Goal: Transaction & Acquisition: Purchase product/service

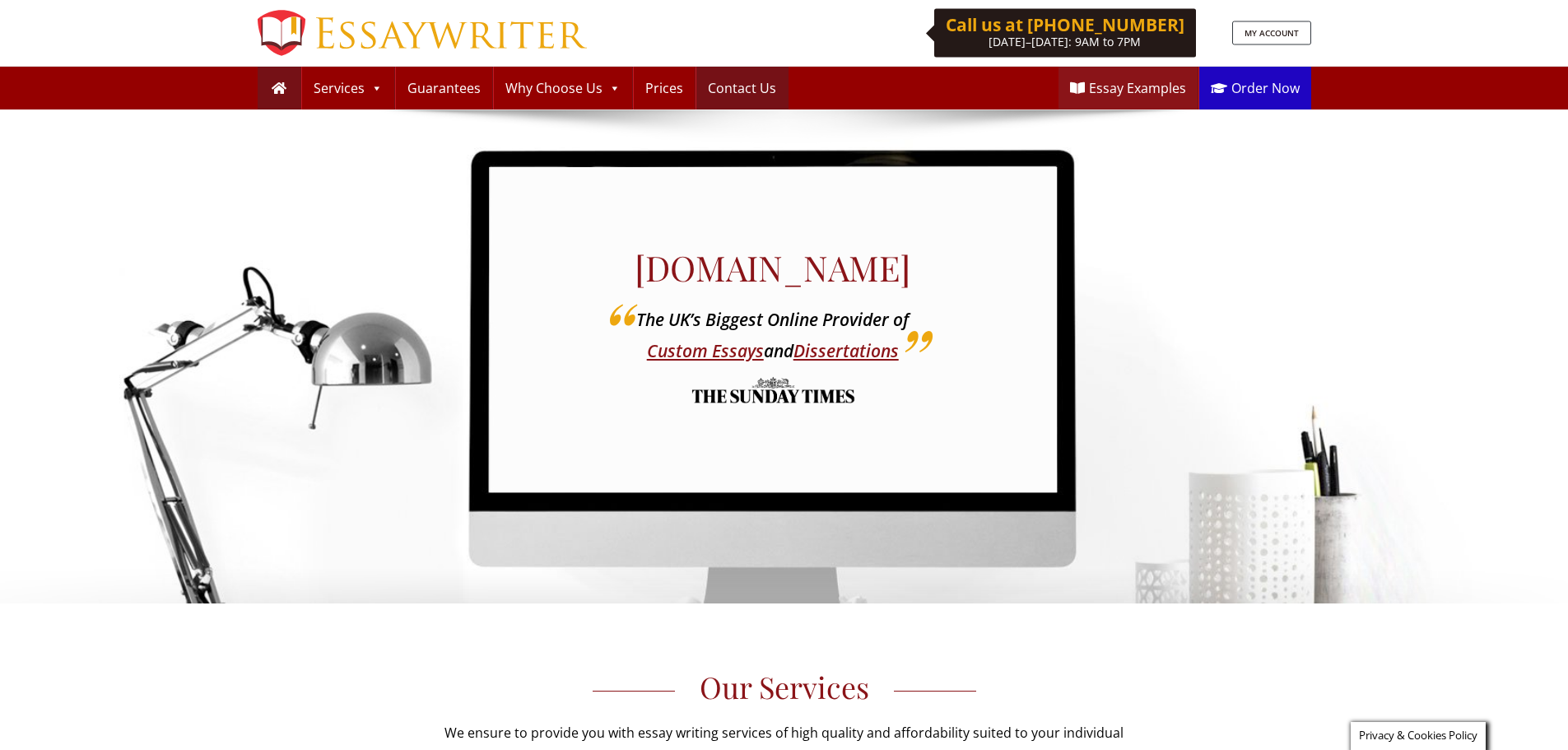
click at [751, 85] on link "Contact Us" at bounding box center [742, 88] width 92 height 42
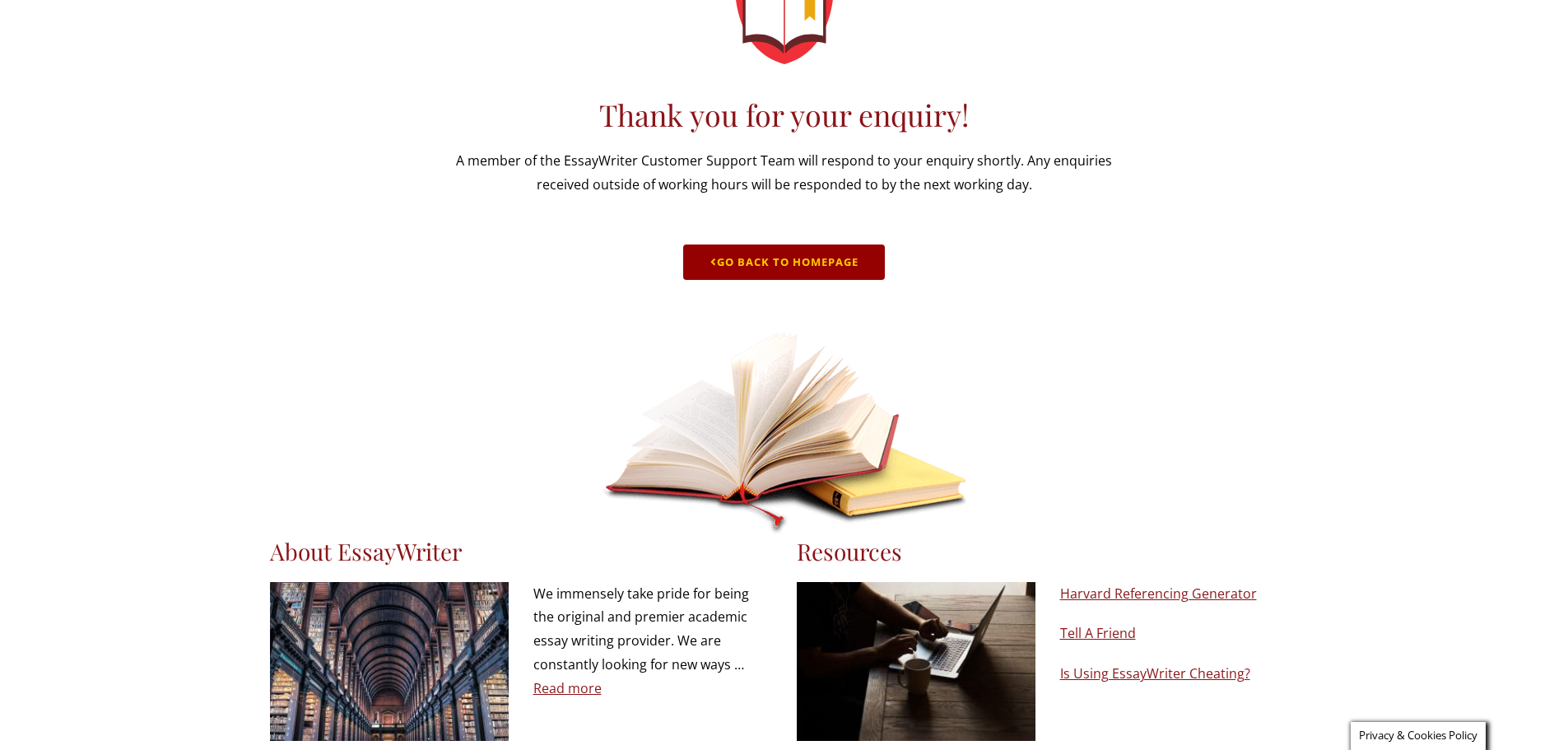
scroll to position [225, 0]
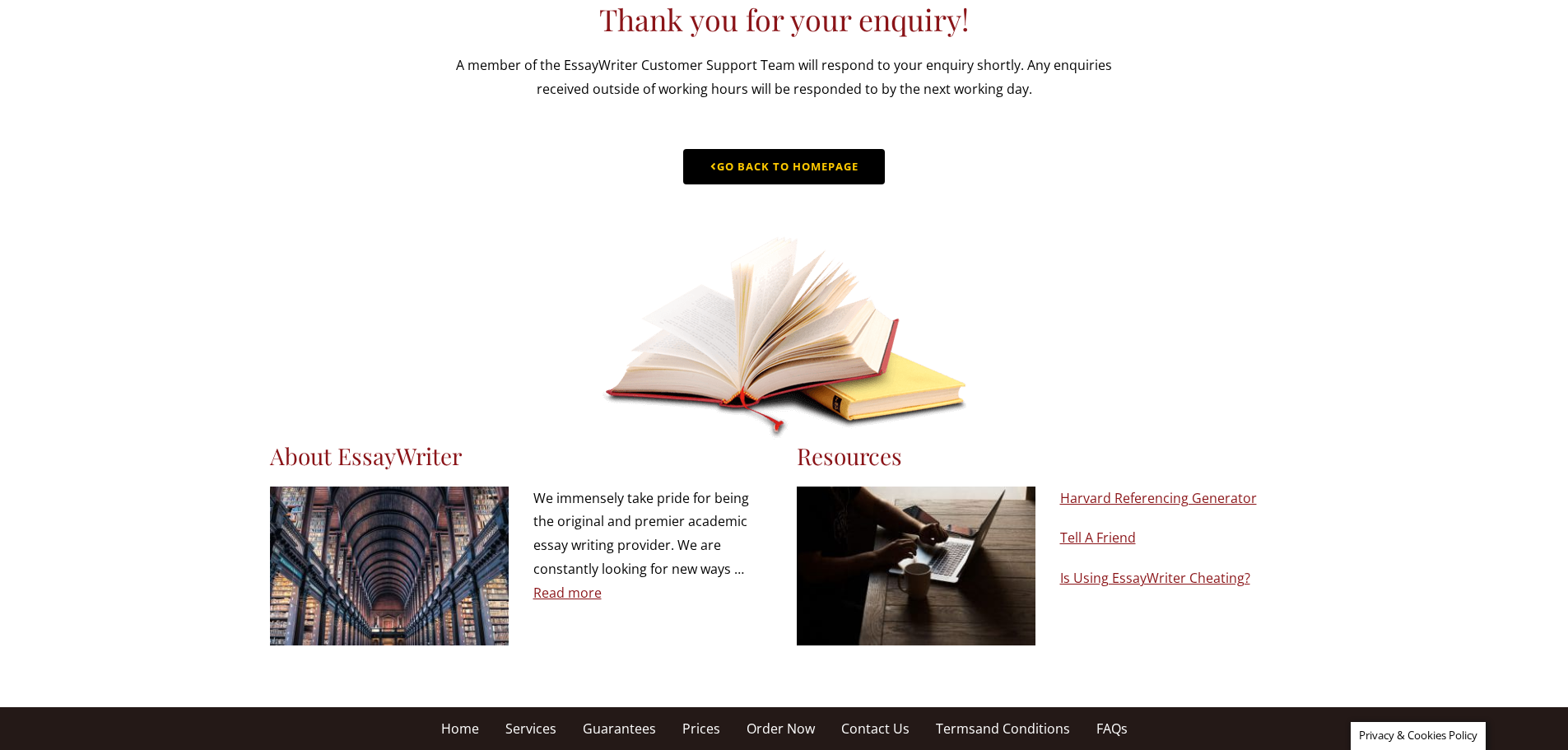
click at [814, 160] on link "Go Back to Homepage" at bounding box center [784, 167] width 202 height 35
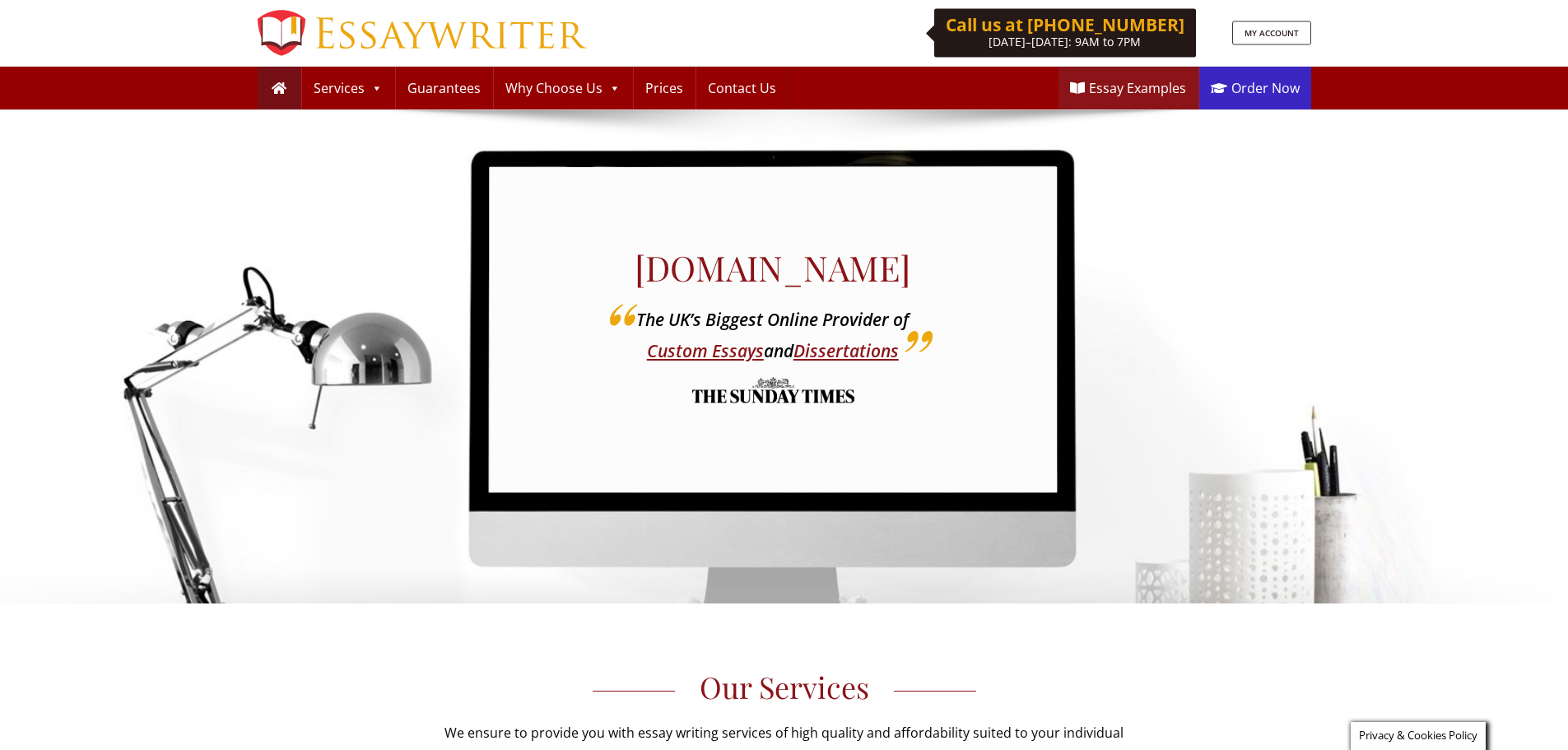
click at [1260, 89] on link "Order Now" at bounding box center [1255, 88] width 112 height 42
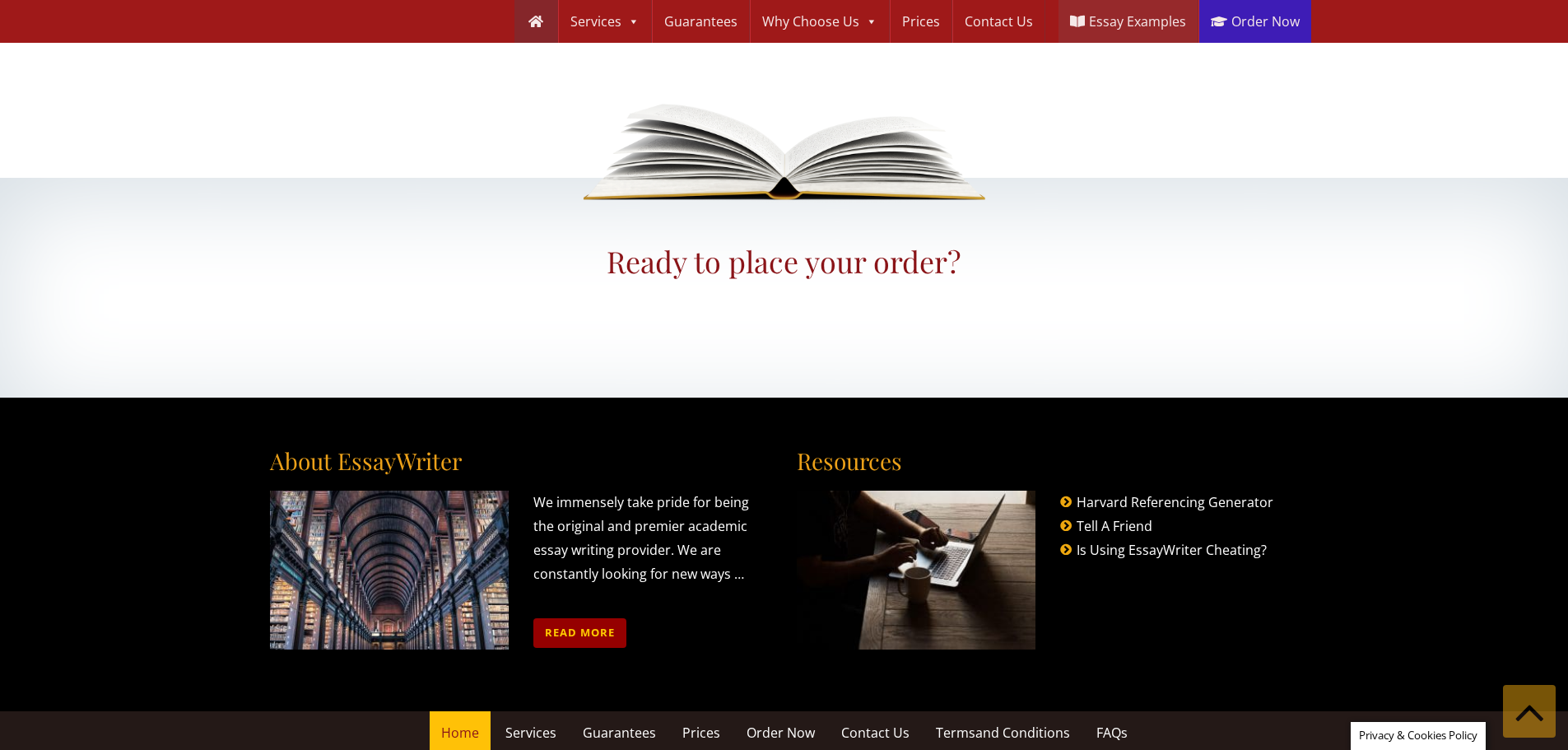
scroll to position [1886, 0]
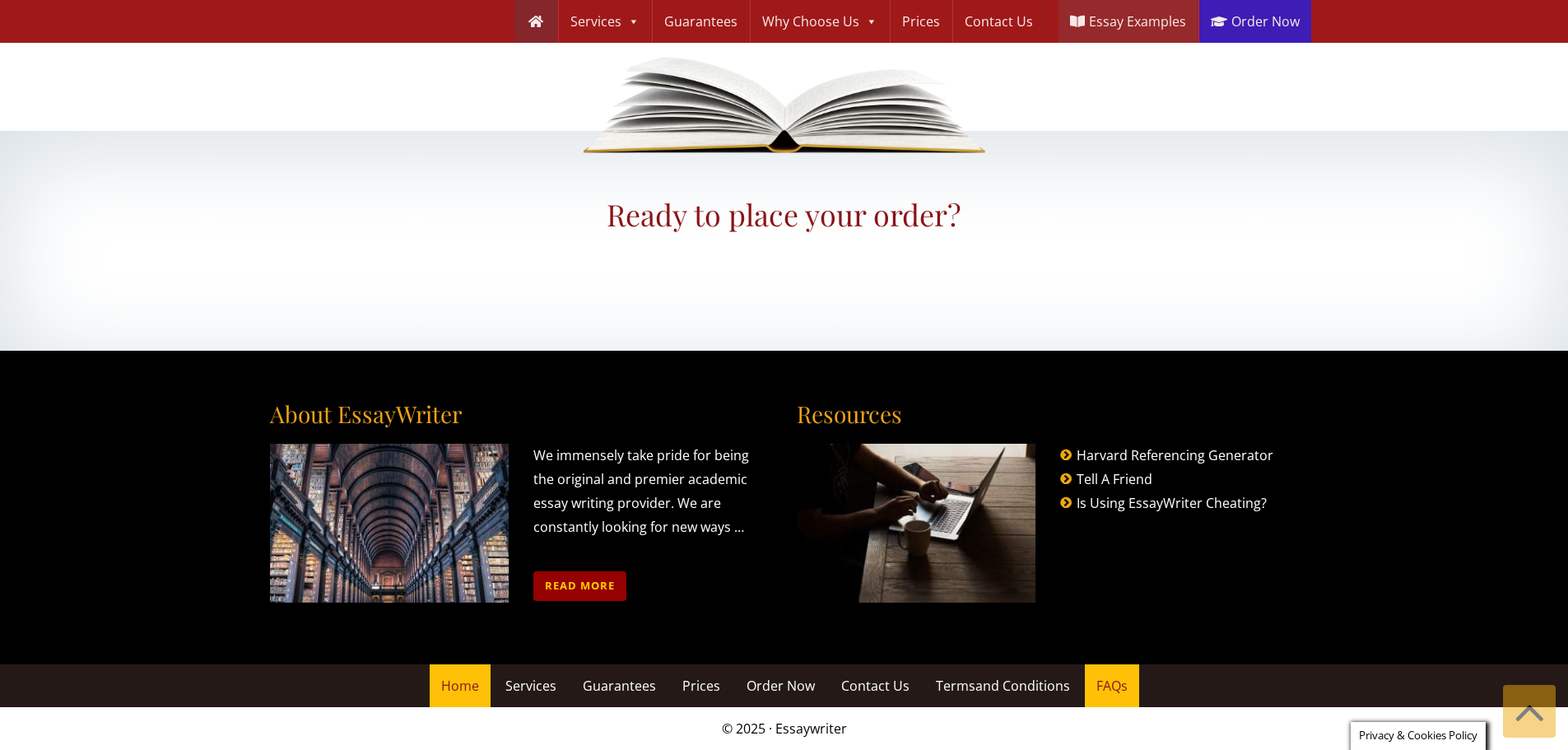
click at [1111, 688] on span "FAQs" at bounding box center [1112, 686] width 32 height 18
click at [1001, 688] on span "and Conditions" at bounding box center [1023, 686] width 95 height 18
click at [868, 688] on span "Contact Us" at bounding box center [876, 686] width 68 height 18
click at [770, 688] on span "Order Now" at bounding box center [781, 686] width 68 height 18
click at [693, 688] on span "Prices" at bounding box center [701, 686] width 37 height 18
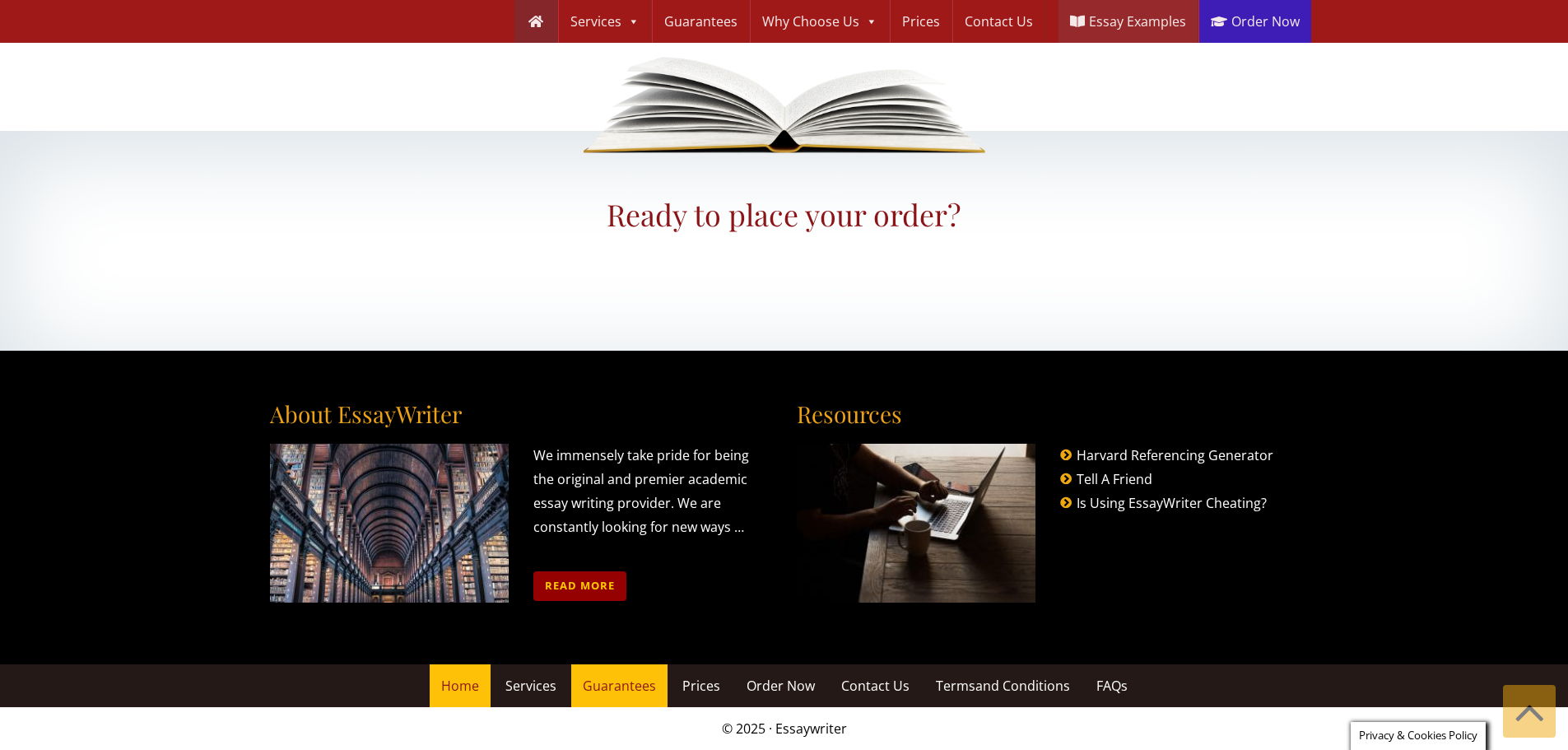
click at [598, 688] on span "Guarantees" at bounding box center [619, 686] width 73 height 18
click at [517, 690] on span "Services" at bounding box center [531, 686] width 51 height 18
click at [596, 579] on link "Read more" at bounding box center [580, 586] width 93 height 29
click at [1140, 450] on link "Harvard Referencing Generator" at bounding box center [1175, 455] width 197 height 18
click at [1124, 477] on link "Tell A Friend" at bounding box center [1114, 479] width 76 height 18
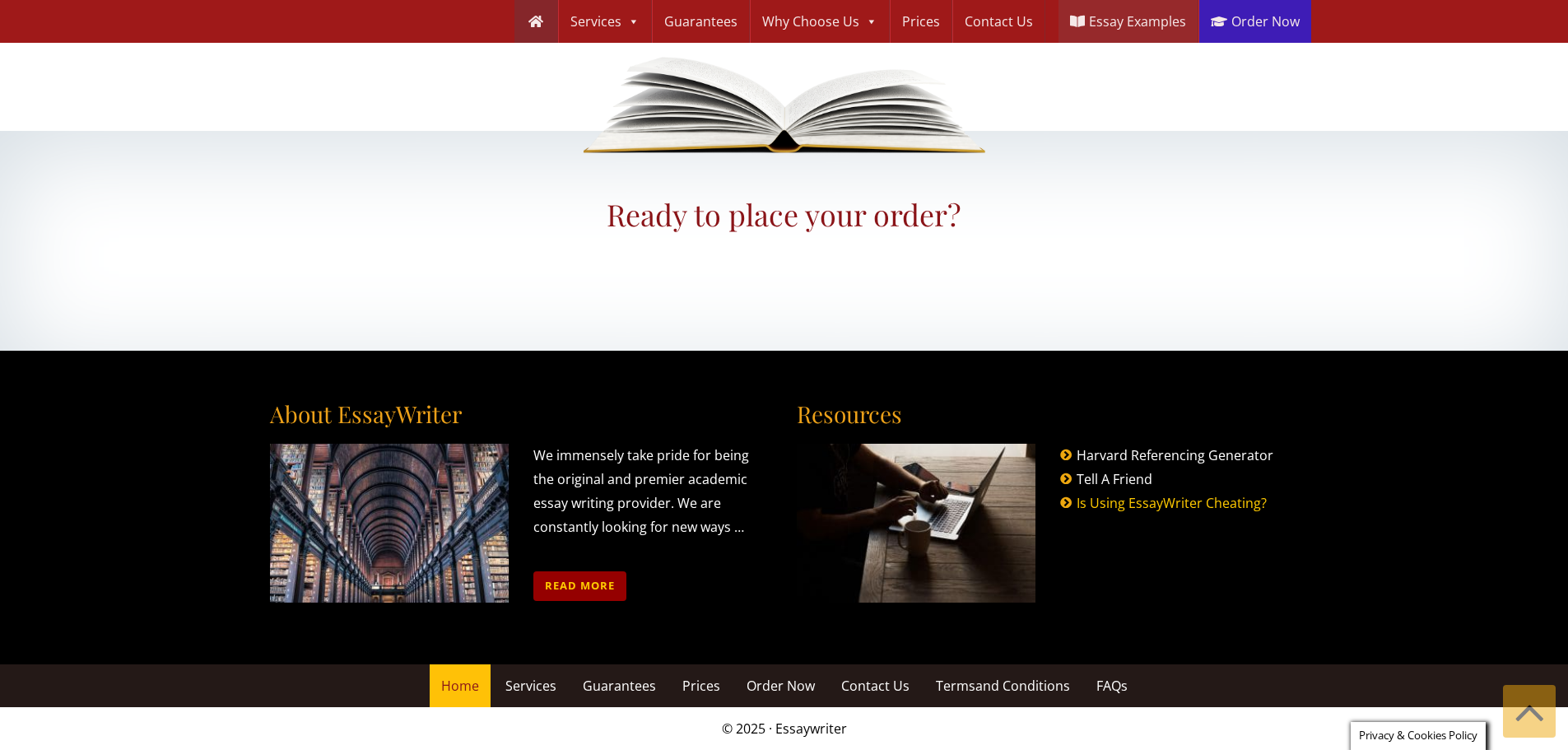
click at [1130, 497] on link "Is Using EssayWriter Cheating?" at bounding box center [1171, 503] width 190 height 18
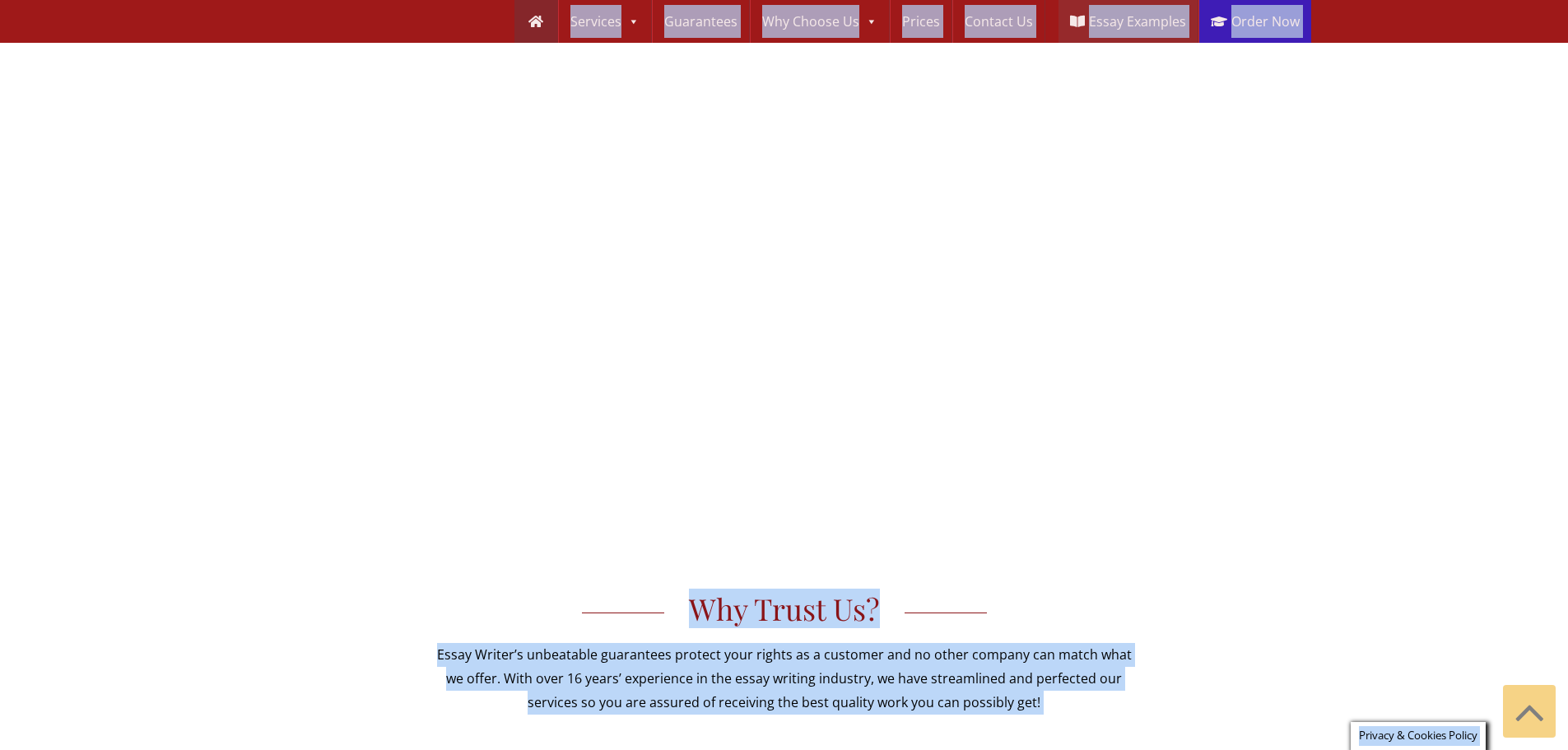
scroll to position [898, 0]
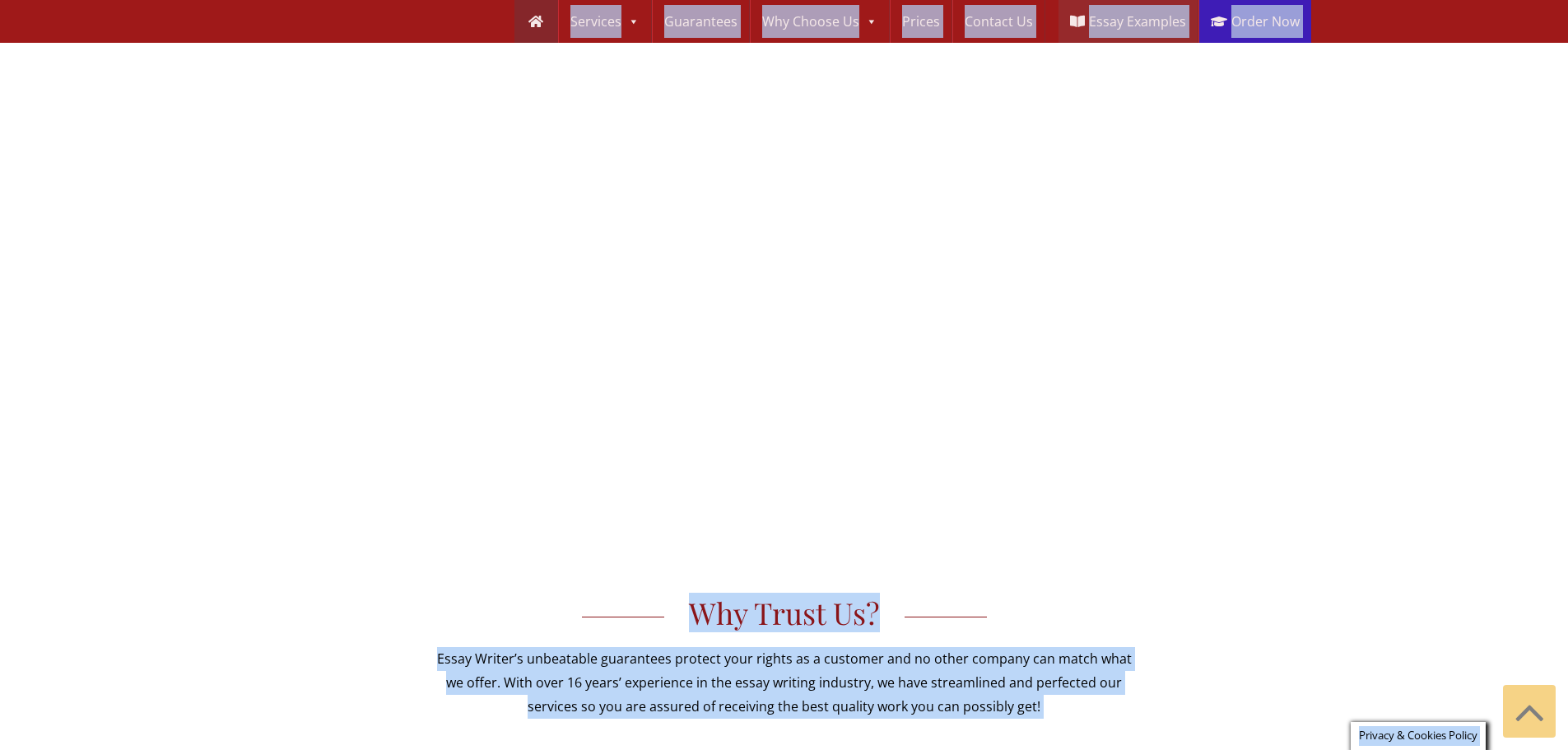
click at [1421, 732] on span "Privacy & Cookies Policy" at bounding box center [1418, 735] width 118 height 15
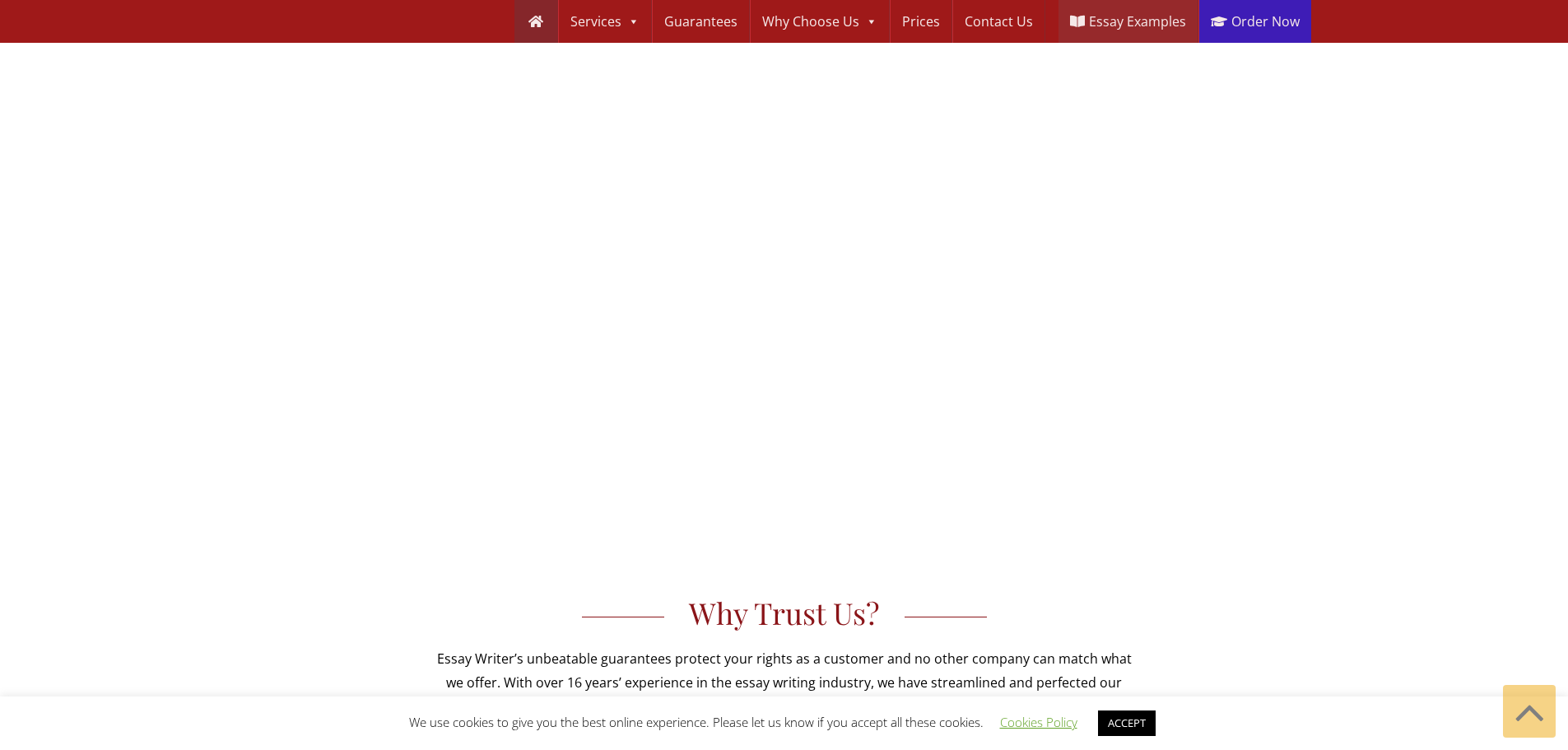
scroll to position [1310, 0]
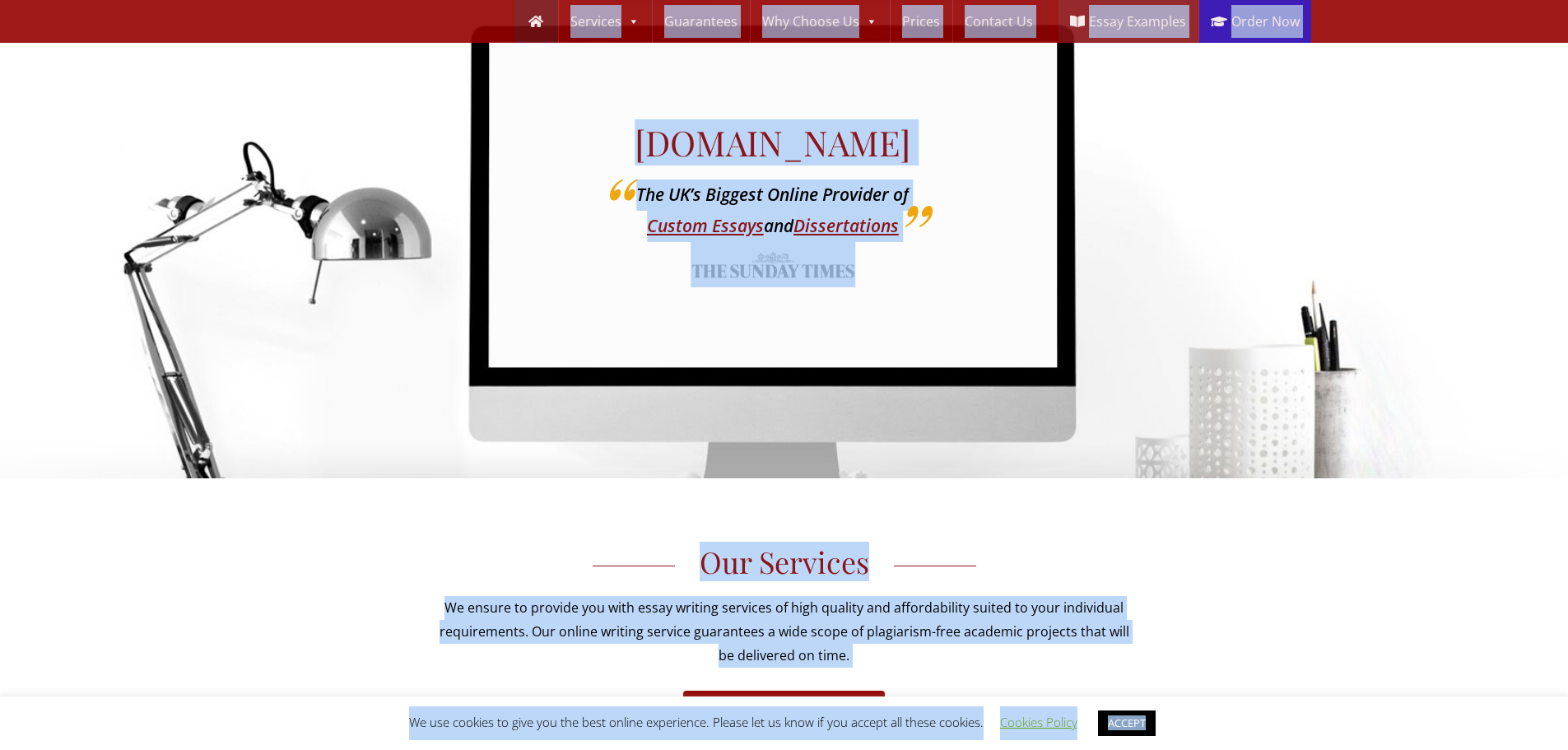
scroll to position [0, 0]
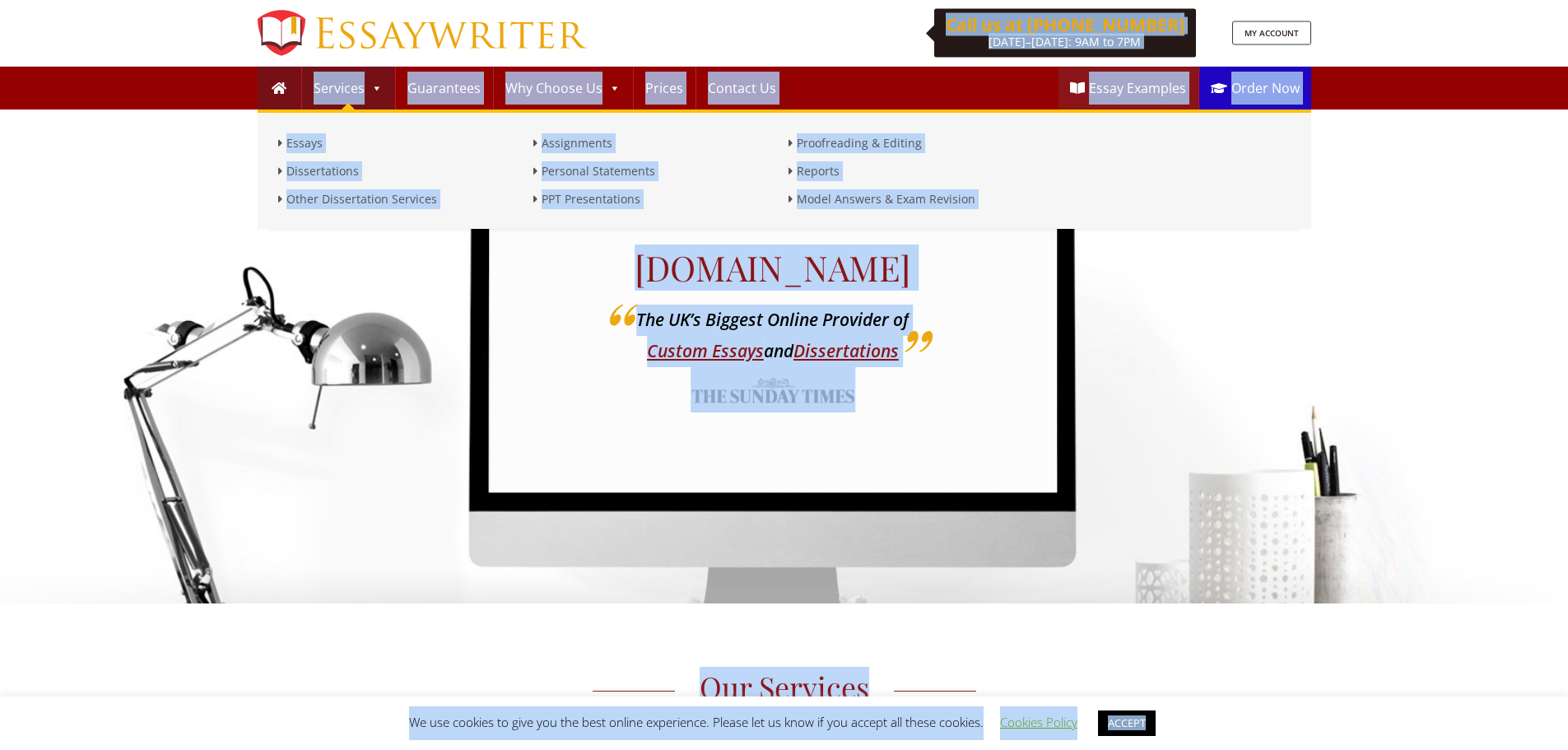
click at [328, 92] on link "Services" at bounding box center [348, 88] width 92 height 42
click at [303, 141] on link "Essays" at bounding box center [402, 143] width 247 height 20
click at [314, 170] on link "Dissertations" at bounding box center [402, 172] width 247 height 20
click at [336, 200] on link "Other Dissertation Services" at bounding box center [402, 199] width 247 height 20
click at [567, 142] on link "Assignments" at bounding box center [657, 143] width 247 height 20
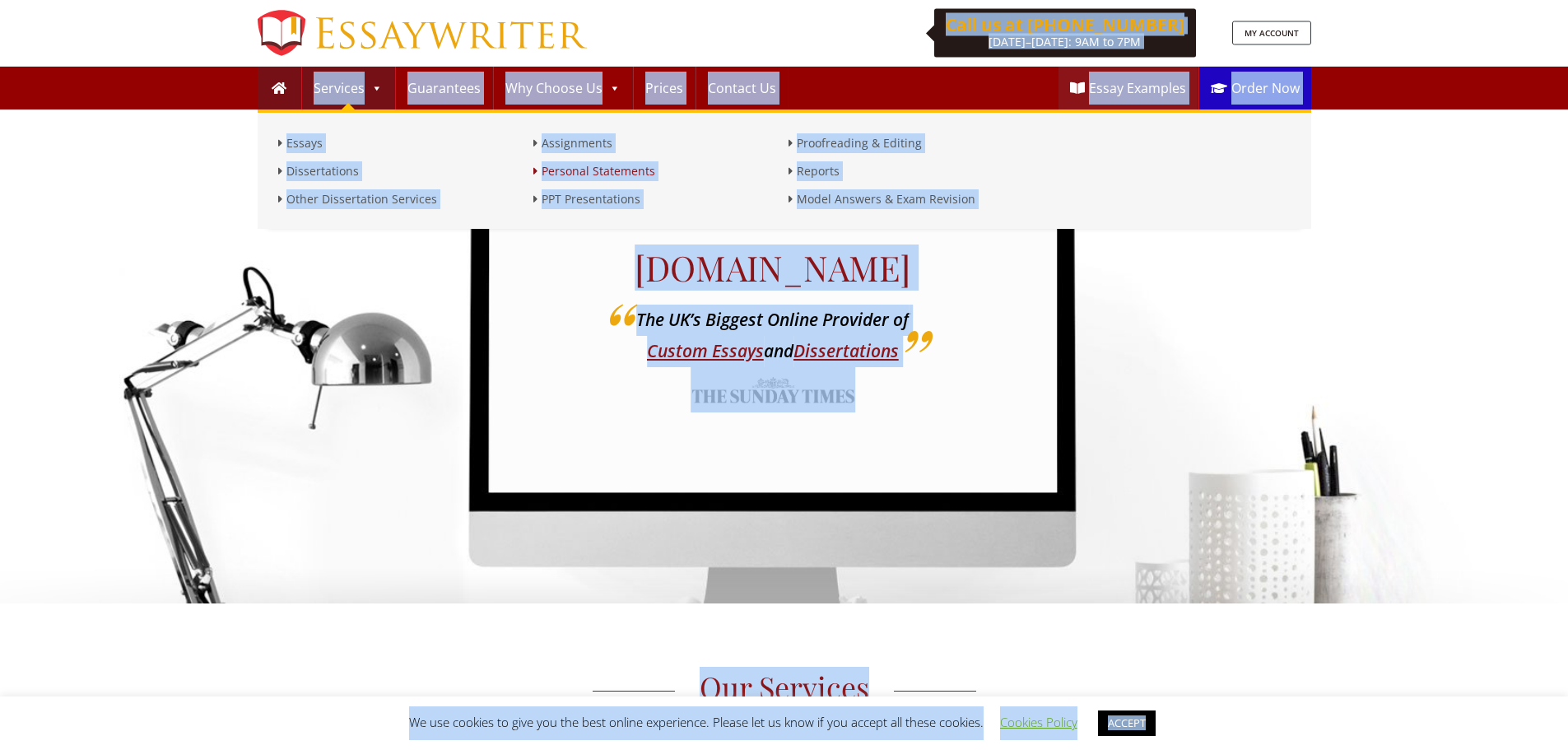
click at [575, 171] on link "Personal Statements" at bounding box center [657, 172] width 247 height 20
click at [588, 200] on link "PPT Presentations" at bounding box center [657, 199] width 247 height 20
click at [827, 139] on link "Proofreading & Editing" at bounding box center [911, 143] width 247 height 20
click at [820, 170] on link "Reports" at bounding box center [911, 172] width 247 height 20
click at [851, 199] on link "Model Answers & Exam Revision" at bounding box center [911, 199] width 247 height 20
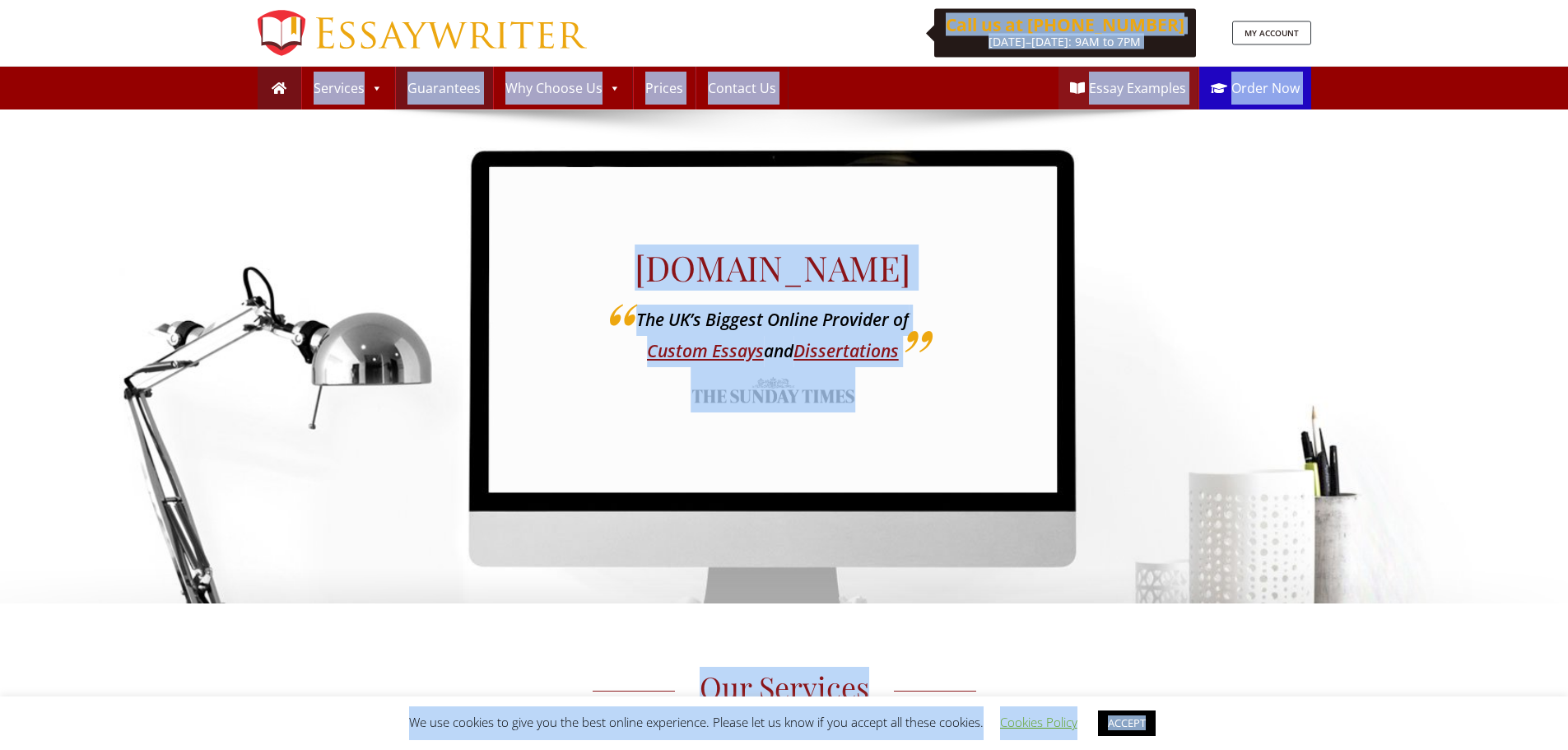
click at [447, 91] on link "Guarantees" at bounding box center [444, 88] width 97 height 42
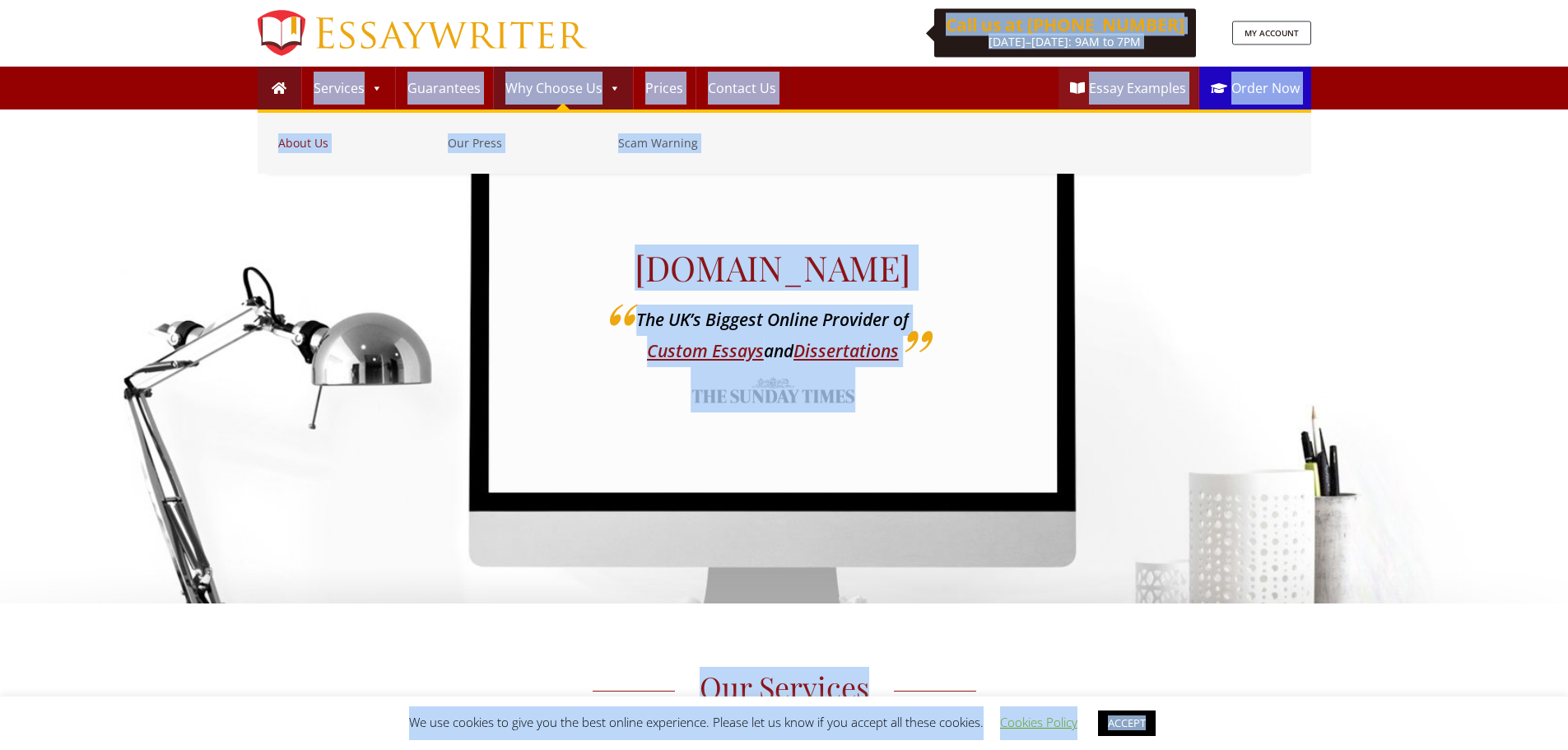
click at [292, 138] on link "About Us" at bounding box center [359, 143] width 162 height 20
click at [474, 141] on link "Our Press" at bounding box center [528, 143] width 162 height 20
click at [647, 142] on link "Scam Warning" at bounding box center [699, 143] width 162 height 20
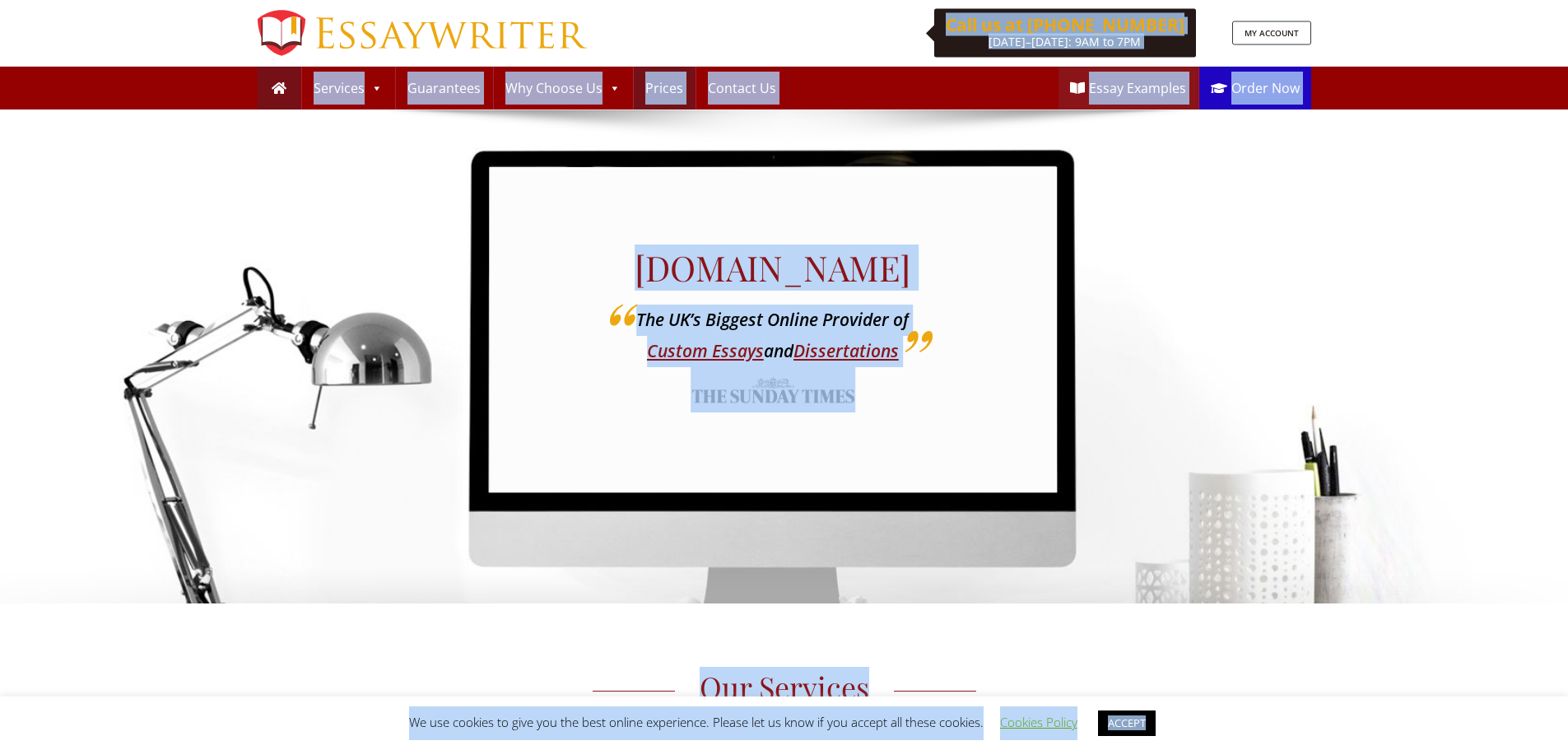
click at [654, 92] on link "Prices" at bounding box center [664, 88] width 61 height 42
click at [745, 92] on link "Contact Us" at bounding box center [742, 88] width 92 height 42
click at [1145, 85] on link "Essay Examples" at bounding box center [1128, 88] width 139 height 42
